Goal: Information Seeking & Learning: Check status

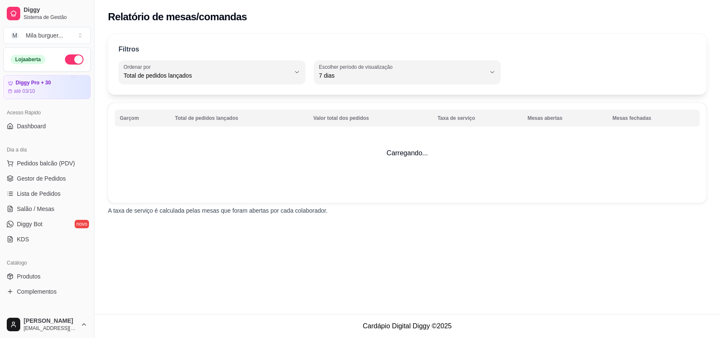
select select "TOTAL_OF_ORDERS"
select select "7"
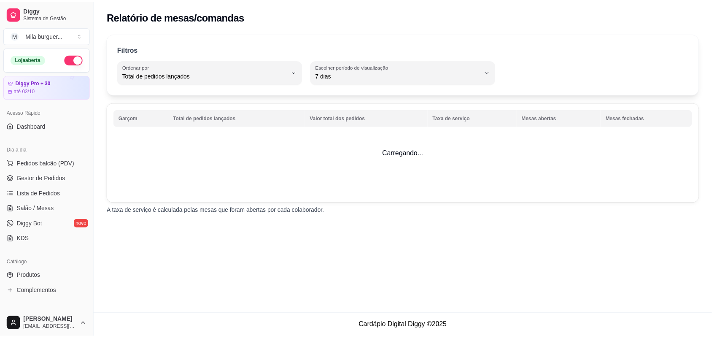
scroll to position [158, 0]
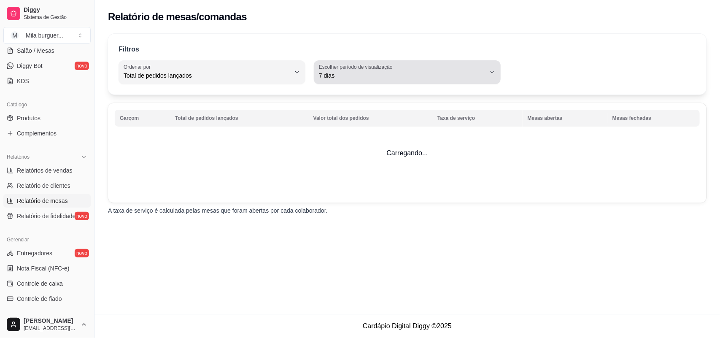
click at [436, 78] on span "7 dias" at bounding box center [402, 75] width 167 height 8
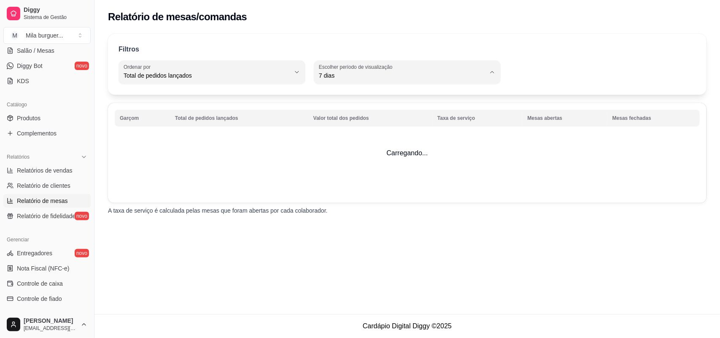
click at [336, 111] on span "Ontem" at bounding box center [403, 109] width 158 height 8
type input "1"
select select "1"
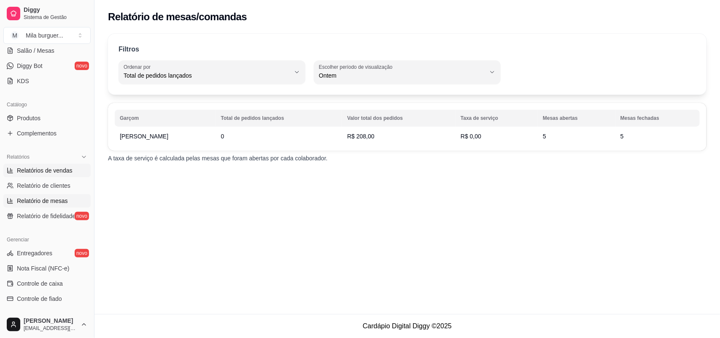
click at [30, 170] on span "Relatórios de vendas" at bounding box center [45, 170] width 56 height 8
select select "ALL"
select select "0"
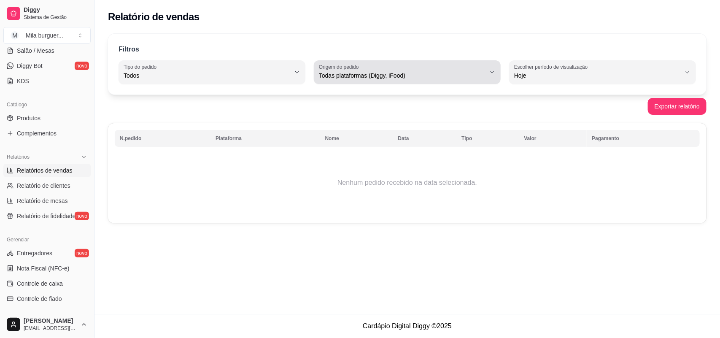
click at [427, 73] on span "Todas plataformas (Diggy, iFood)" at bounding box center [402, 75] width 167 height 8
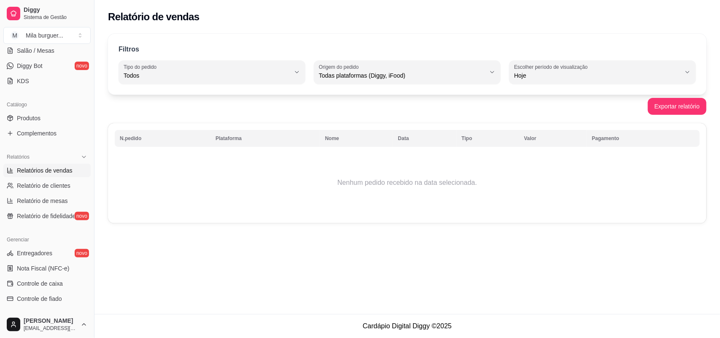
click at [344, 178] on td "Nenhum pedido recebido na data selecionada." at bounding box center [407, 183] width 585 height 68
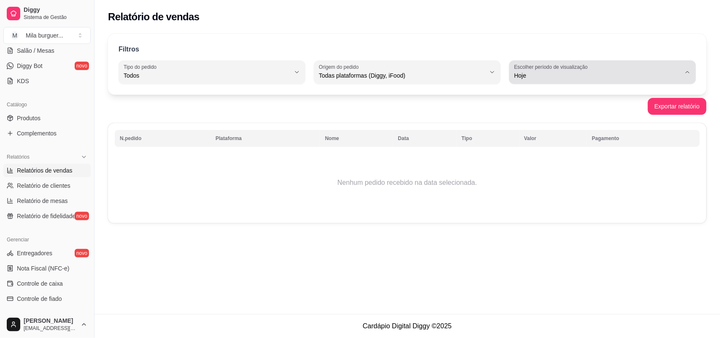
click at [556, 77] on span "Hoje" at bounding box center [597, 75] width 167 height 8
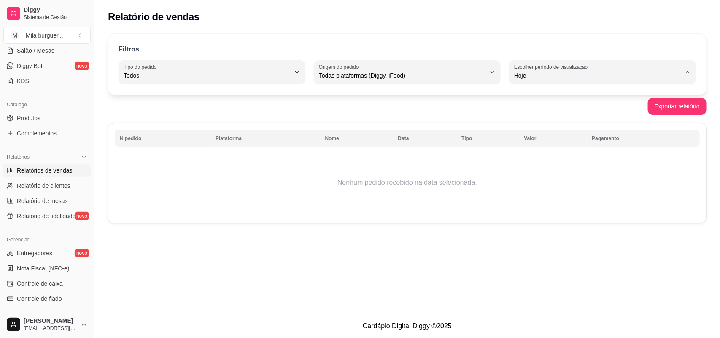
click at [524, 111] on span "Ontem" at bounding box center [598, 109] width 158 height 8
type input "1"
select select "1"
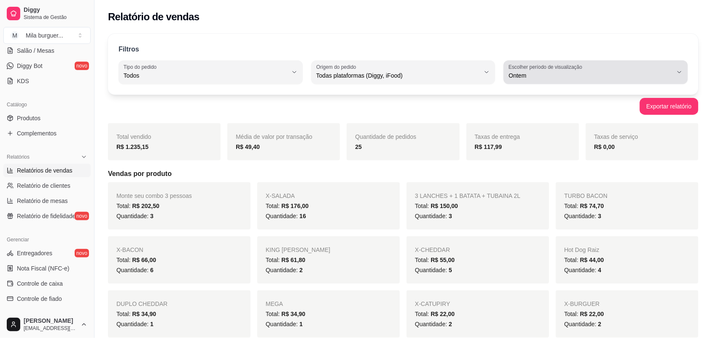
click at [589, 79] on span "Ontem" at bounding box center [591, 75] width 164 height 8
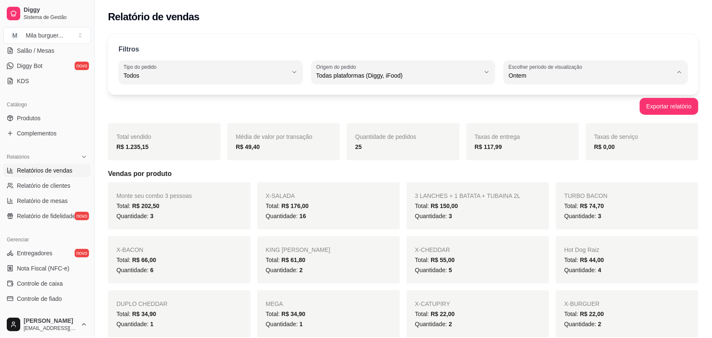
click at [554, 182] on span "Customizado" at bounding box center [592, 178] width 156 height 8
type input "-1"
select select "-1"
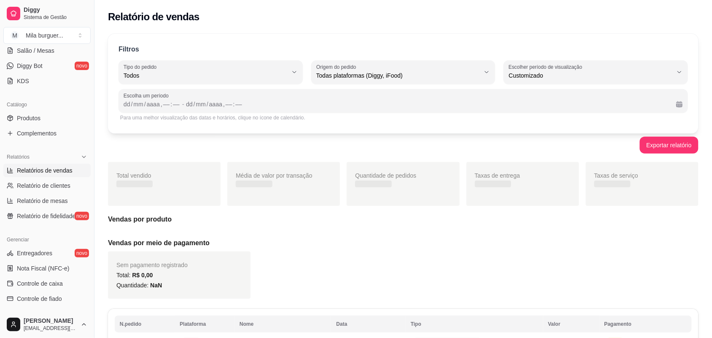
scroll to position [8, 0]
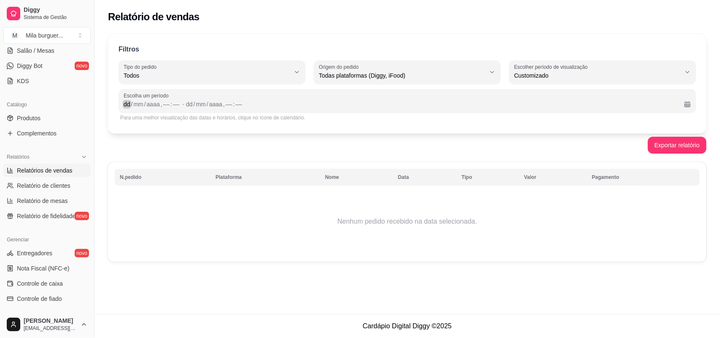
click at [127, 104] on div "dd" at bounding box center [127, 104] width 8 height 8
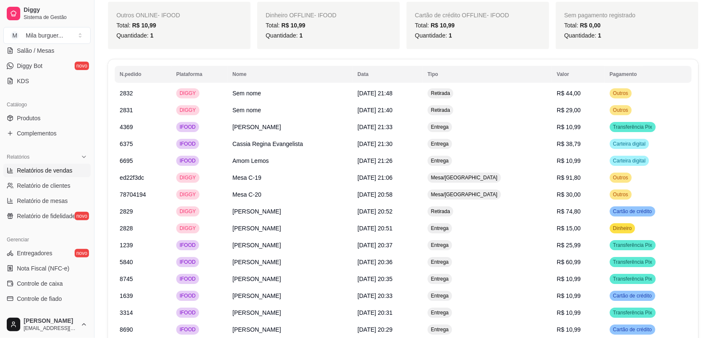
scroll to position [738, 0]
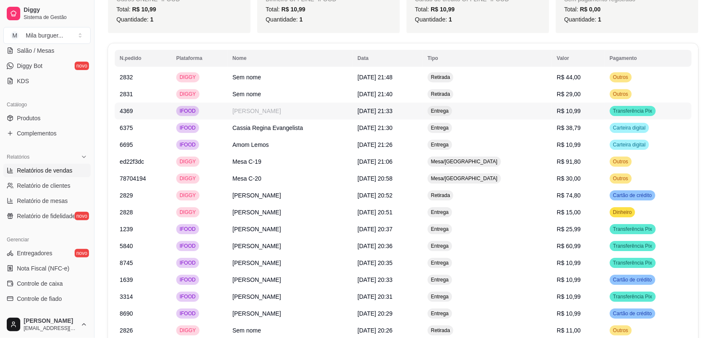
click at [423, 117] on td "[DATE] 21:33" at bounding box center [388, 111] width 70 height 17
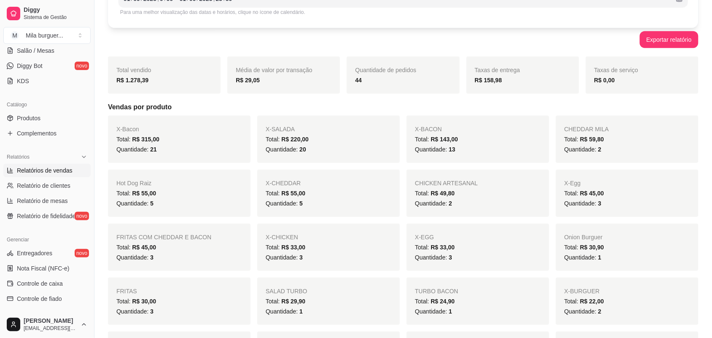
scroll to position [0, 0]
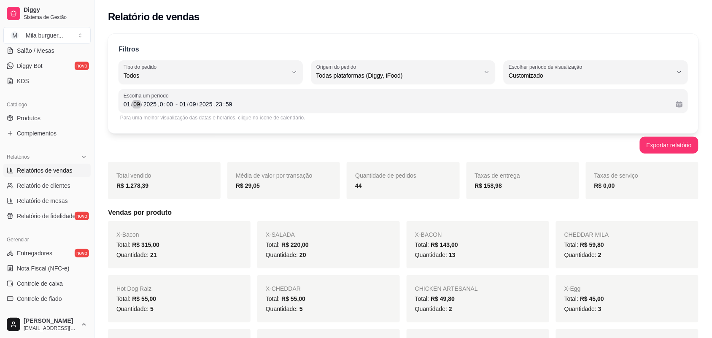
click at [135, 102] on div "09" at bounding box center [137, 104] width 8 height 8
click at [130, 103] on div "/" at bounding box center [131, 104] width 3 height 8
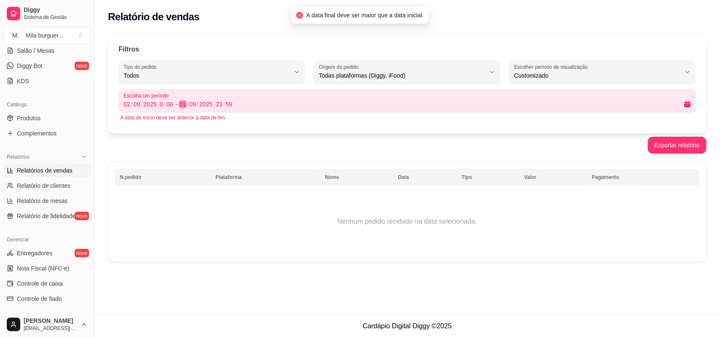
click at [183, 101] on div "01" at bounding box center [183, 104] width 8 height 8
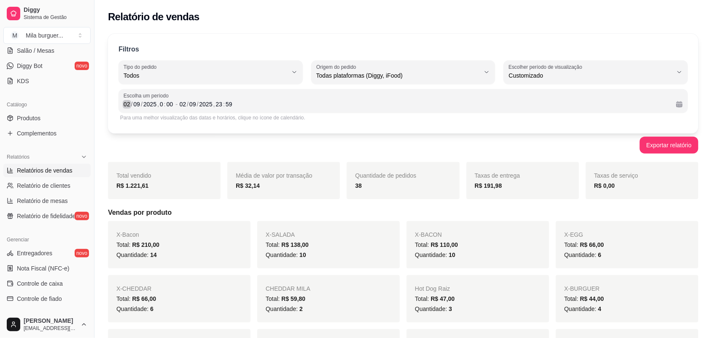
click at [129, 102] on div "02" at bounding box center [127, 104] width 8 height 8
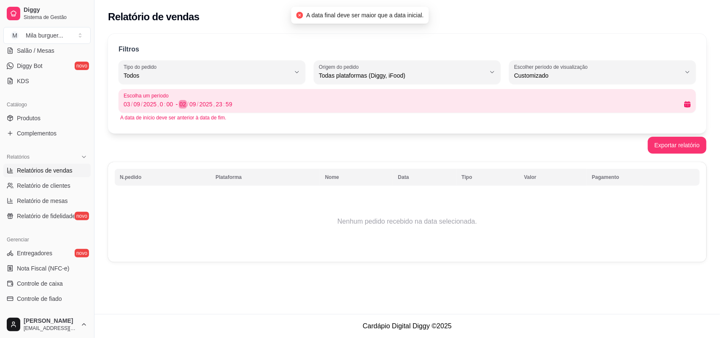
click at [184, 102] on div "02" at bounding box center [183, 104] width 8 height 8
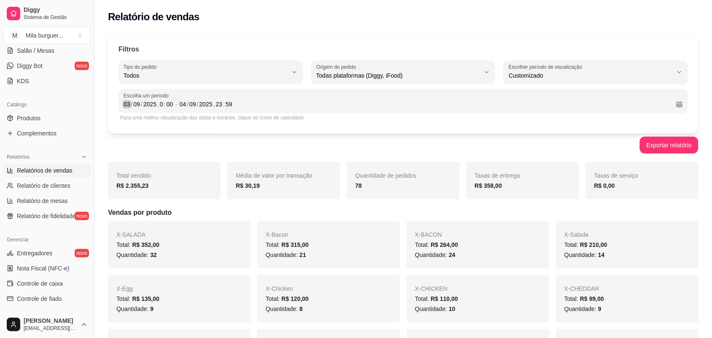
click at [127, 106] on div "03" at bounding box center [127, 104] width 8 height 8
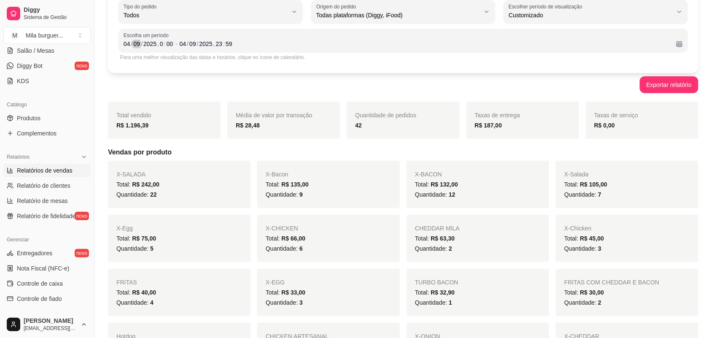
scroll to position [53, 0]
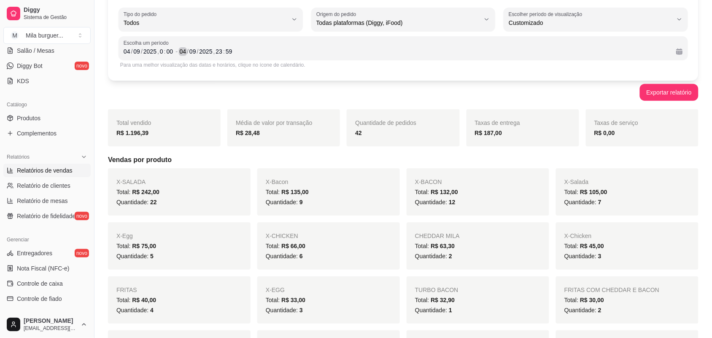
click at [184, 52] on div "04" at bounding box center [183, 51] width 8 height 8
click at [128, 51] on div "04" at bounding box center [127, 51] width 8 height 8
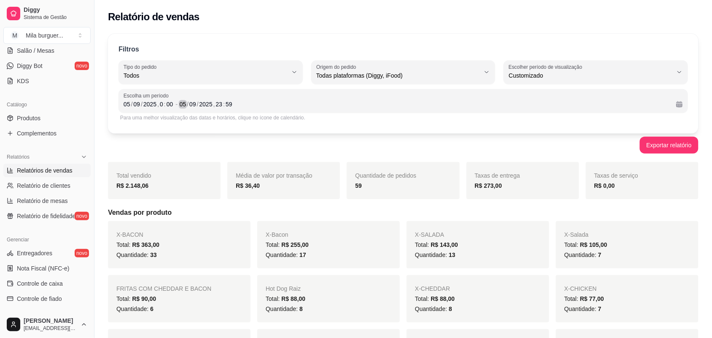
click at [184, 103] on div "05" at bounding box center [183, 104] width 8 height 8
click at [130, 104] on div "/" at bounding box center [131, 104] width 3 height 8
click at [184, 104] on div "06" at bounding box center [183, 104] width 8 height 8
click at [129, 104] on div "06" at bounding box center [127, 104] width 8 height 8
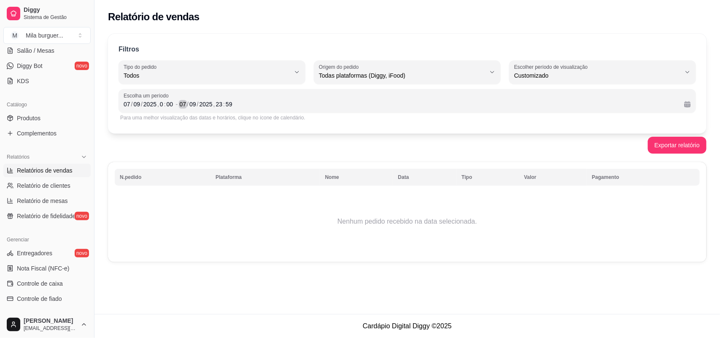
click at [185, 107] on div "07" at bounding box center [183, 104] width 8 height 8
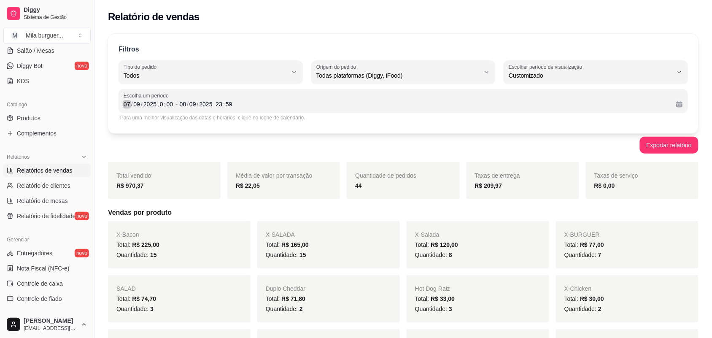
click at [130, 103] on div "/" at bounding box center [131, 104] width 3 height 8
click at [184, 106] on div "08" at bounding box center [183, 104] width 8 height 8
click at [130, 104] on div "/" at bounding box center [131, 104] width 3 height 8
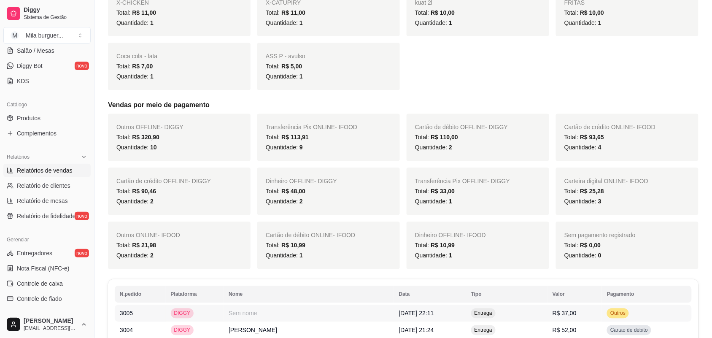
scroll to position [264, 0]
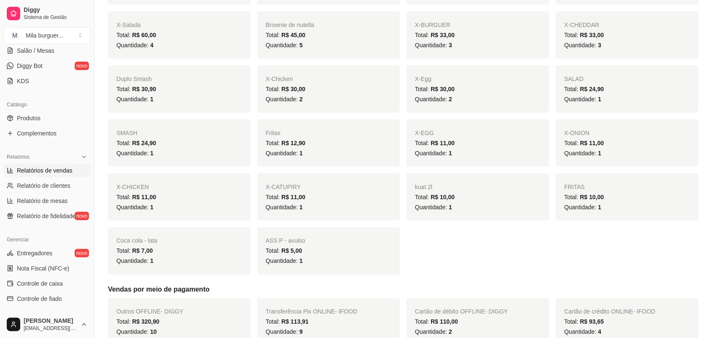
click at [323, 135] on div "Fritas Total: R$ 12,90 Quantidade: 1" at bounding box center [328, 142] width 143 height 47
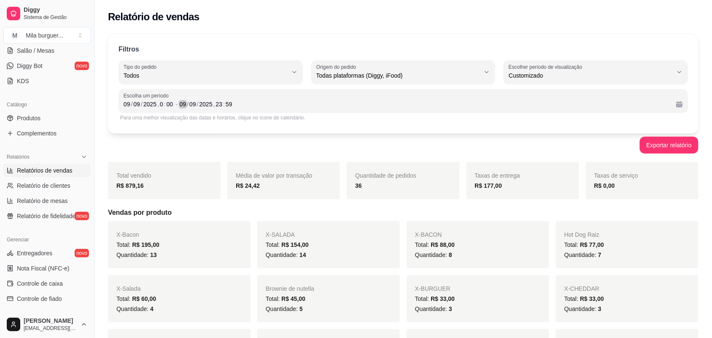
click at [186, 104] on div "/" at bounding box center [187, 104] width 3 height 8
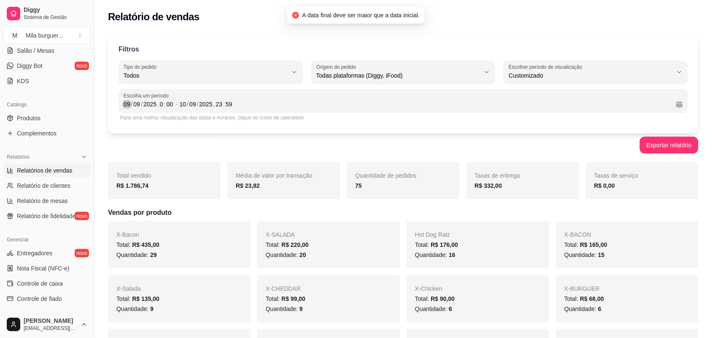
click at [126, 106] on div "09" at bounding box center [127, 104] width 8 height 8
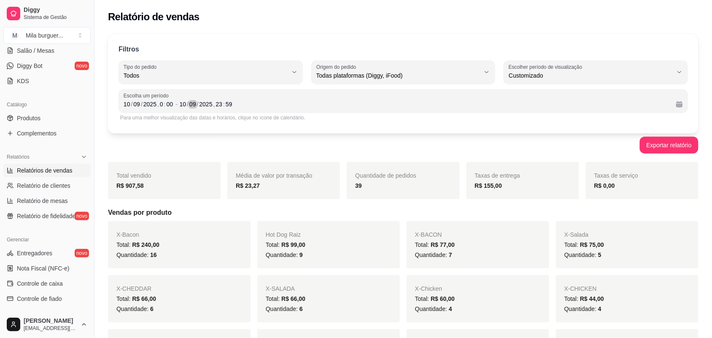
click at [195, 103] on div "09" at bounding box center [193, 104] width 8 height 8
click at [187, 103] on div "/" at bounding box center [187, 104] width 3 height 8
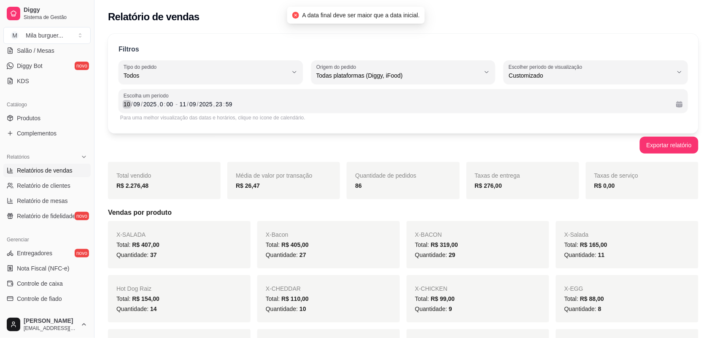
click at [124, 104] on div "10" at bounding box center [127, 104] width 8 height 8
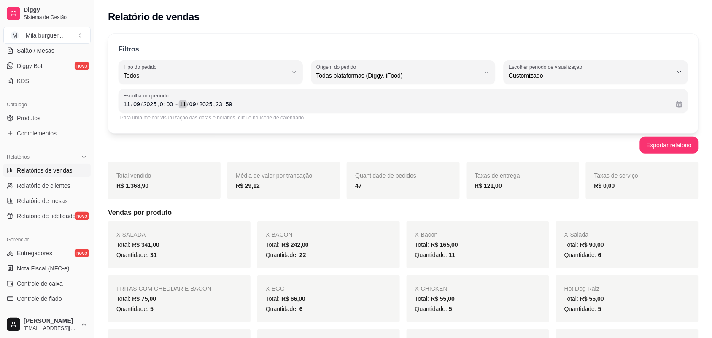
click at [186, 103] on div "/" at bounding box center [187, 104] width 3 height 8
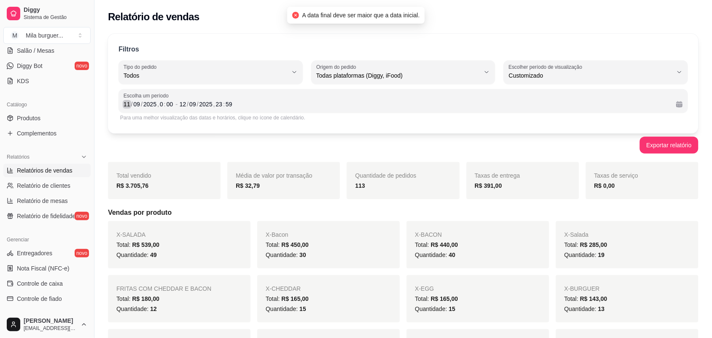
click at [127, 104] on div "11" at bounding box center [127, 104] width 8 height 8
click at [186, 103] on div "/" at bounding box center [187, 104] width 3 height 8
click at [128, 102] on div "12" at bounding box center [127, 104] width 8 height 8
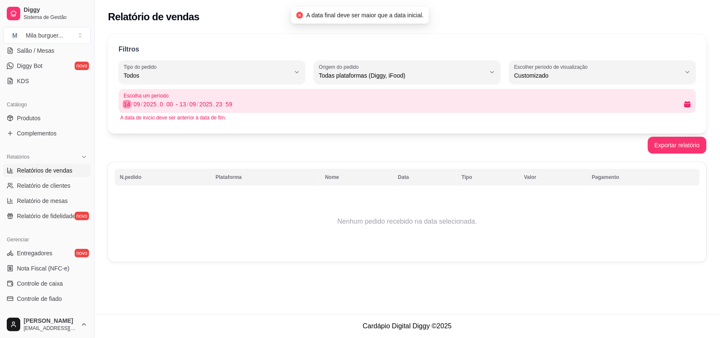
click at [128, 102] on div "14" at bounding box center [127, 104] width 8 height 8
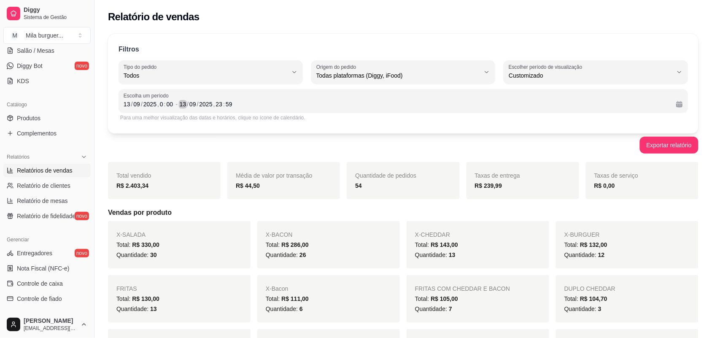
click at [181, 104] on div "13" at bounding box center [183, 104] width 8 height 8
click at [124, 106] on div "13" at bounding box center [127, 104] width 8 height 8
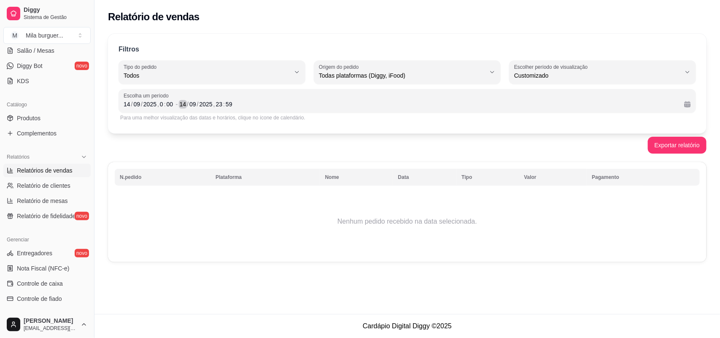
click at [188, 106] on div "/" at bounding box center [187, 104] width 3 height 8
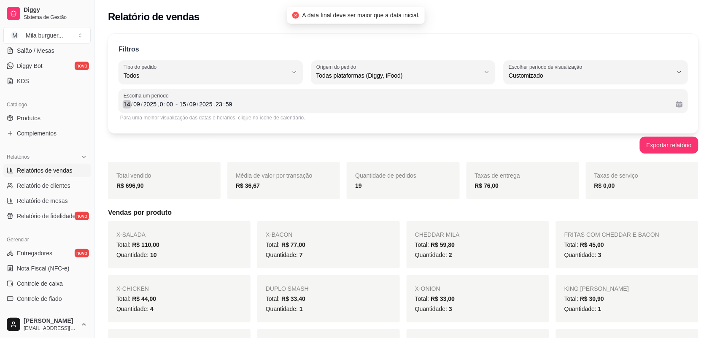
click at [129, 104] on div "14" at bounding box center [127, 104] width 8 height 8
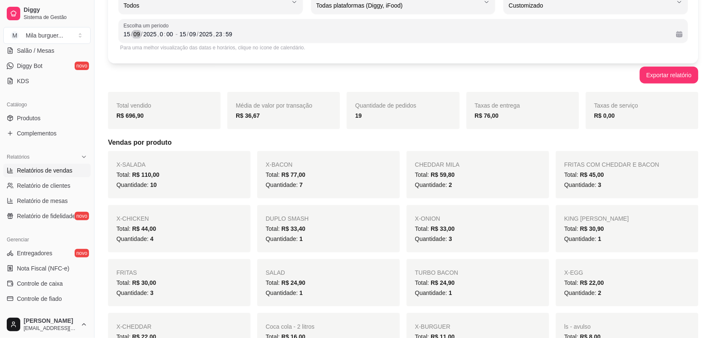
scroll to position [53, 0]
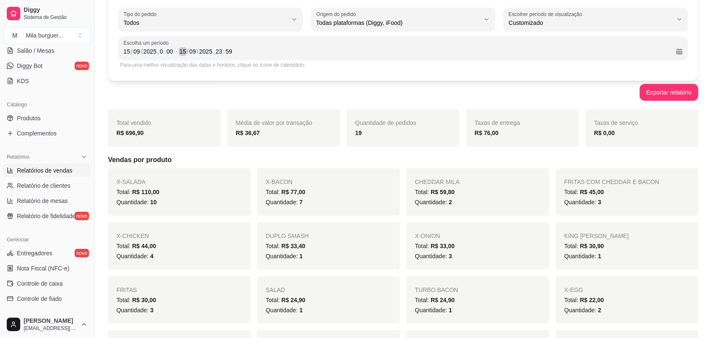
click at [182, 53] on div "15" at bounding box center [183, 51] width 8 height 8
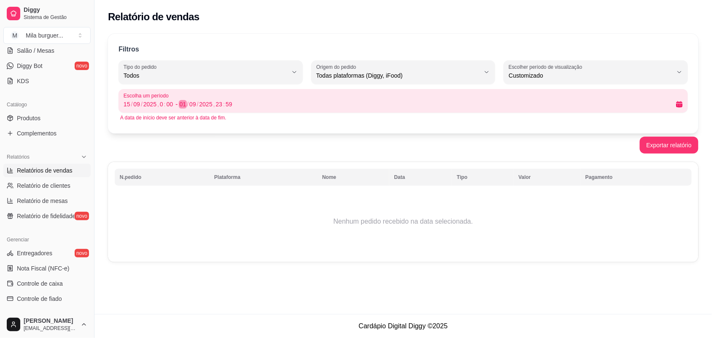
scroll to position [0, 0]
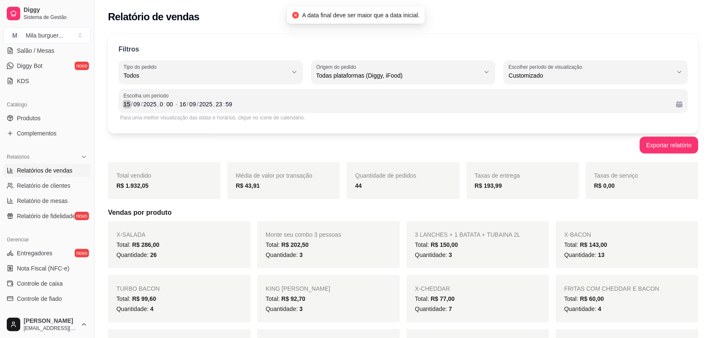
click at [127, 103] on div "15" at bounding box center [127, 104] width 8 height 8
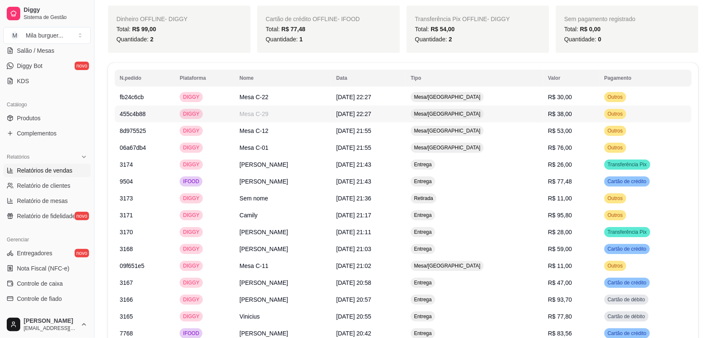
scroll to position [791, 0]
